Goal: Task Accomplishment & Management: Use online tool/utility

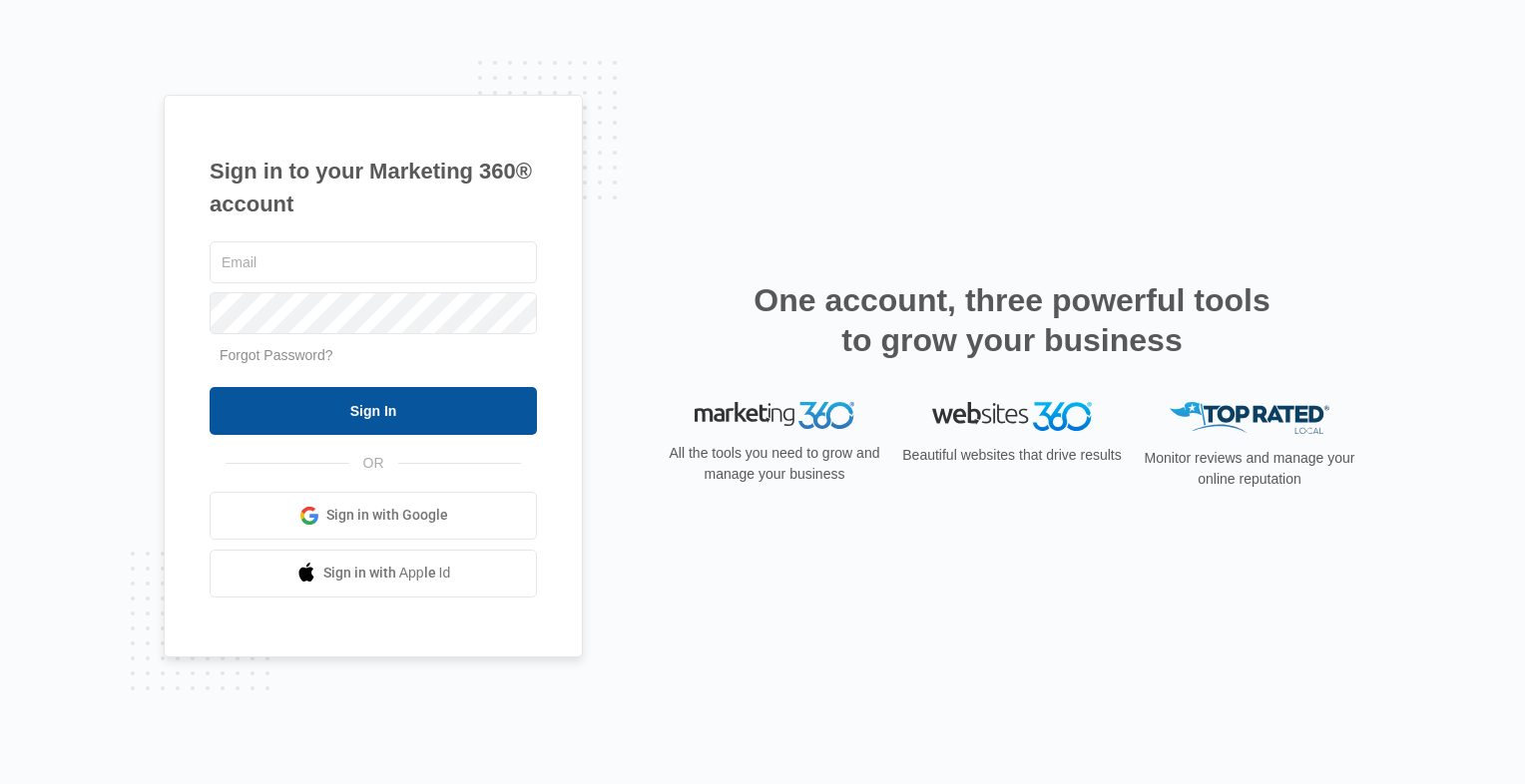
type input "[EMAIL_ADDRESS][DOMAIN_NAME]"
click at [379, 419] on input "Sign In" at bounding box center [373, 411] width 327 height 48
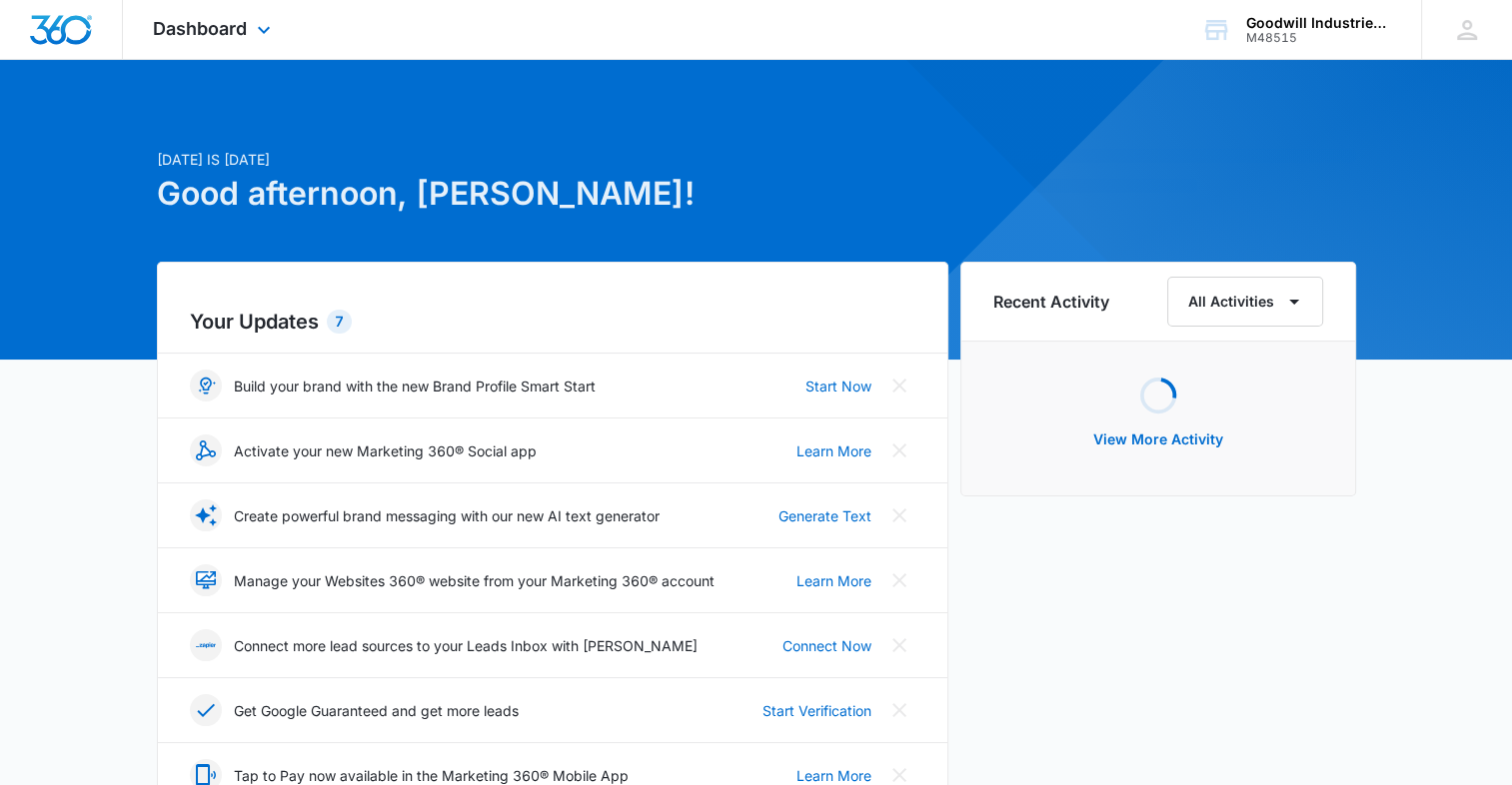
click at [251, 34] on div "Dashboard Apps Reputation Websites Forms CRM Email Social Shop Payments POS Con…" at bounding box center [214, 29] width 183 height 59
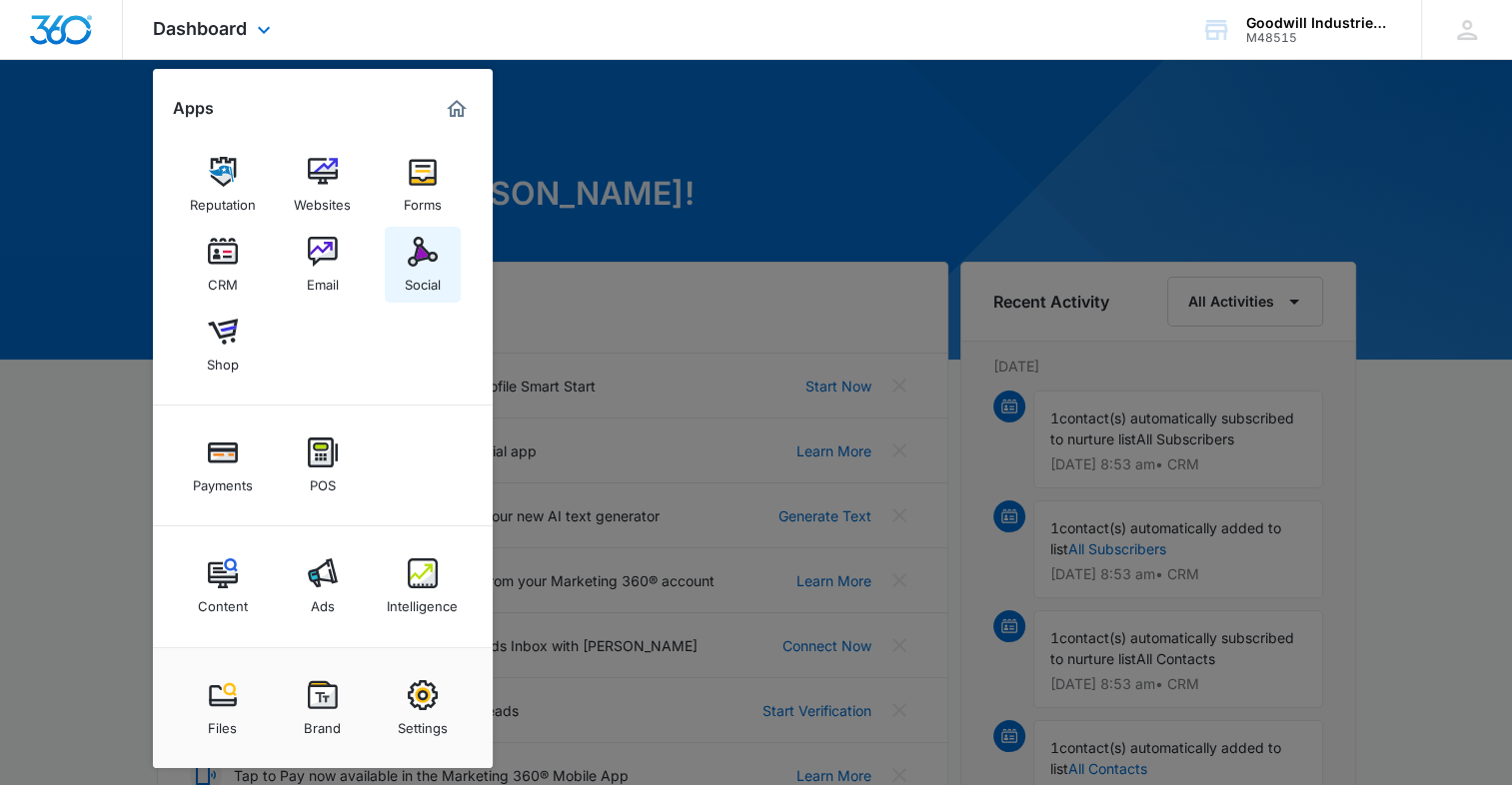
click at [420, 253] on img at bounding box center [423, 252] width 30 height 30
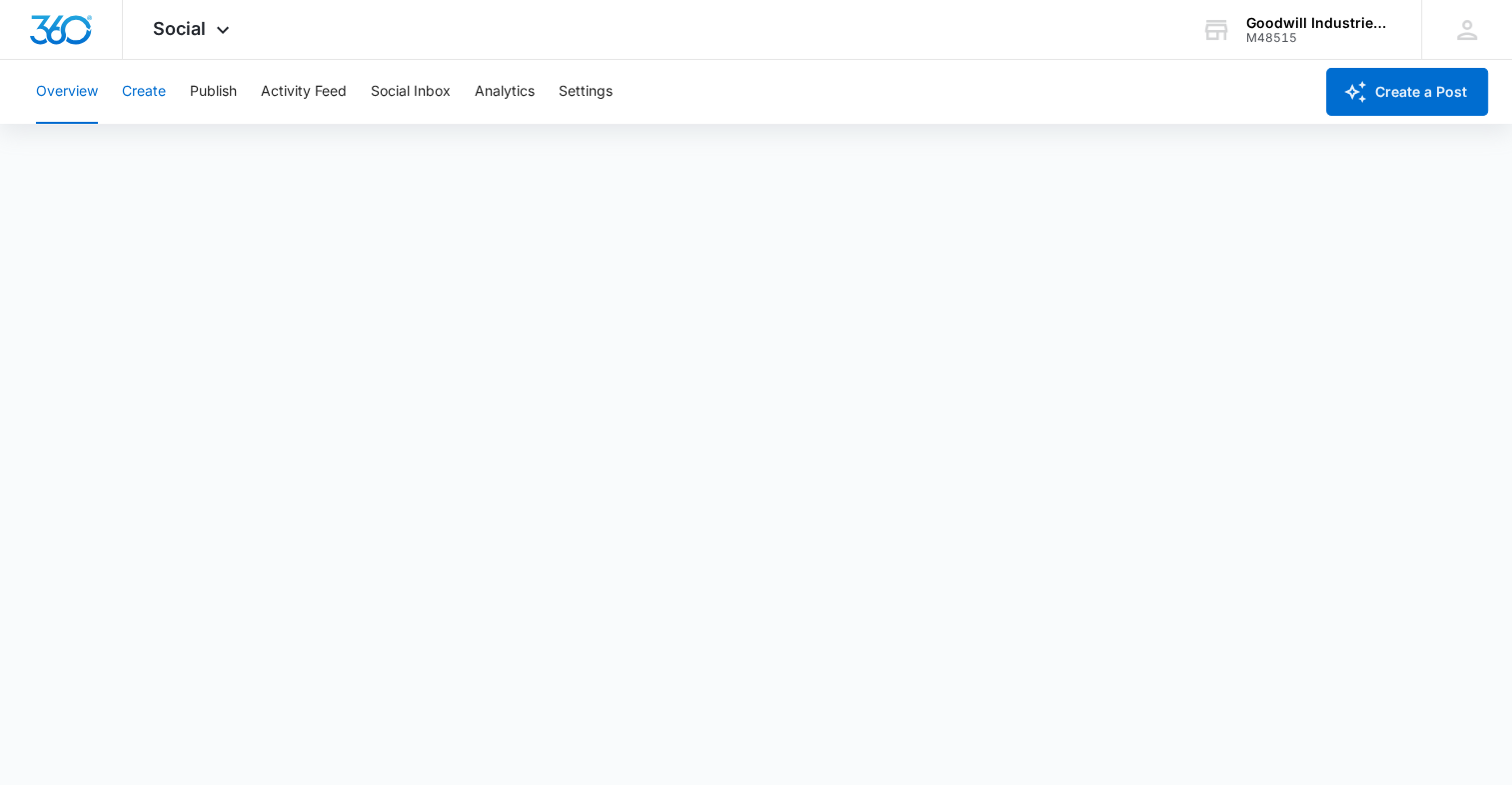
click at [156, 98] on button "Create" at bounding box center [144, 92] width 44 height 64
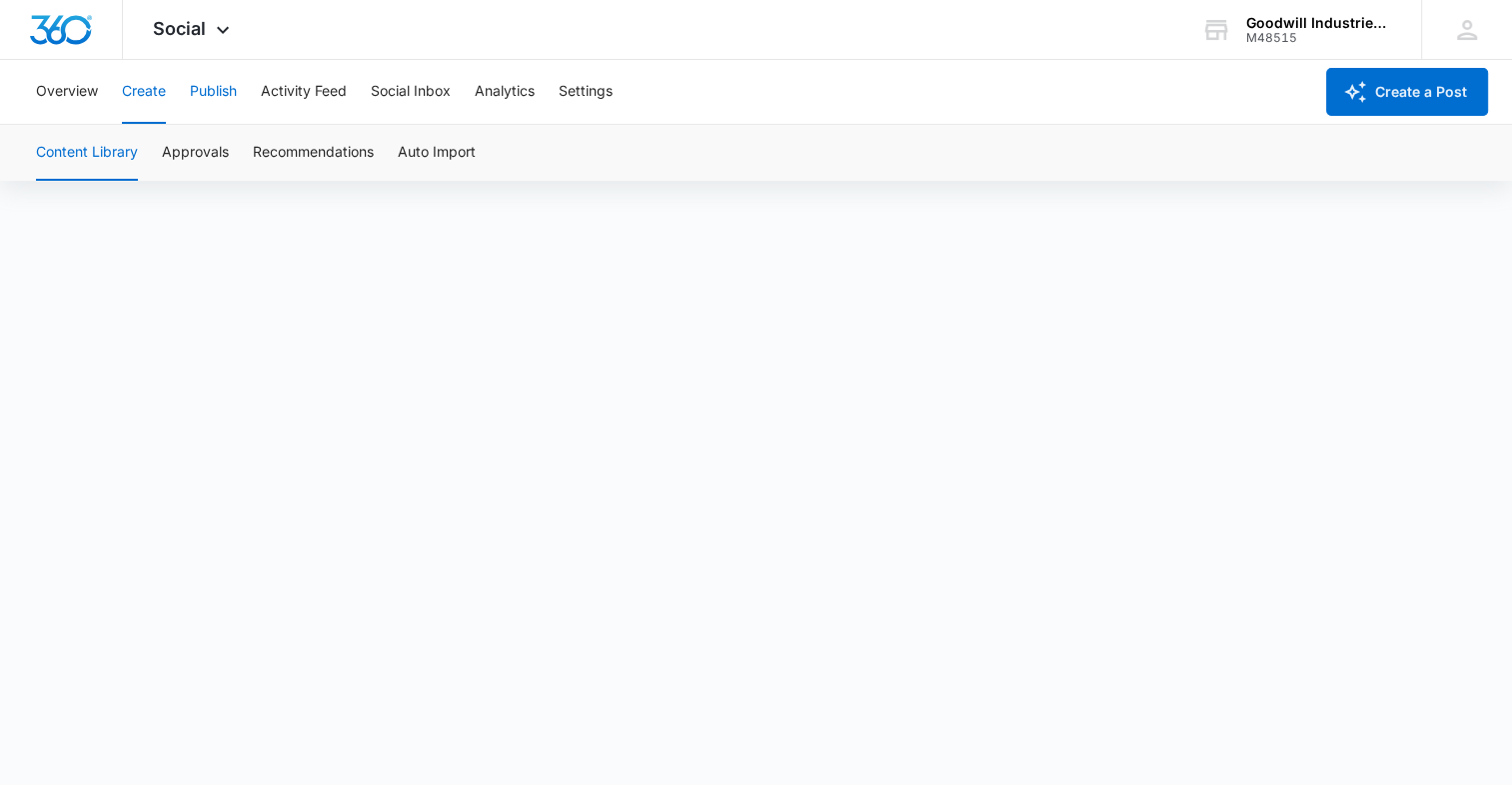
click at [212, 98] on button "Publish" at bounding box center [213, 92] width 47 height 64
click at [1155, 170] on div "Calendar Schedules" at bounding box center [756, 153] width 1464 height 56
